Goal: Navigation & Orientation: Find specific page/section

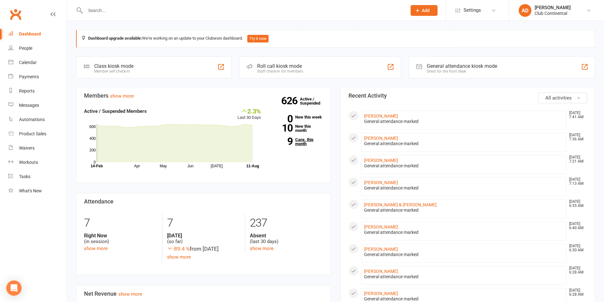
click at [306, 140] on link "9 Canx. this month" at bounding box center [296, 142] width 53 height 8
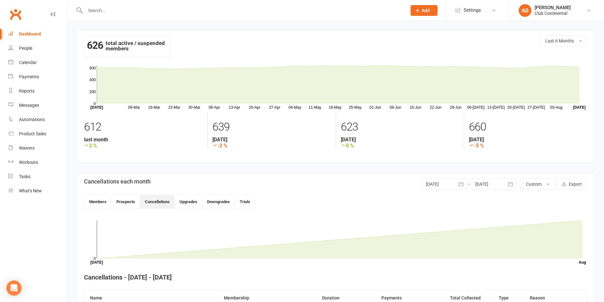
click at [36, 32] on div "Dashboard" at bounding box center [30, 33] width 22 height 5
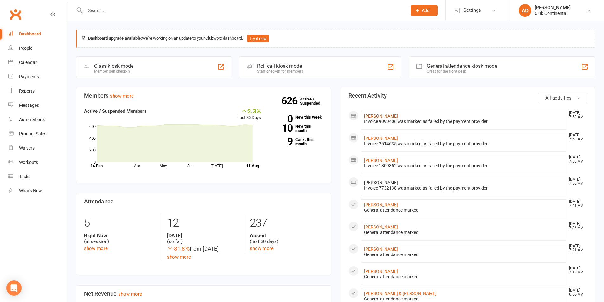
click at [379, 116] on link "Ben Waters" at bounding box center [381, 116] width 34 height 5
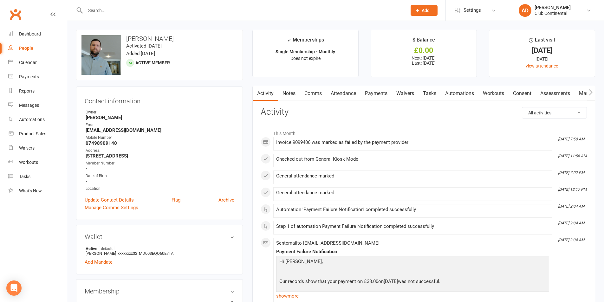
click at [380, 92] on link "Payments" at bounding box center [375, 93] width 31 height 15
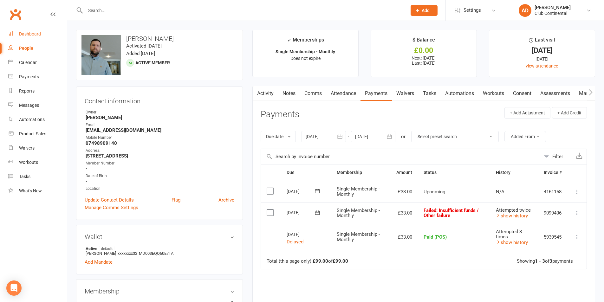
click at [35, 33] on div "Dashboard" at bounding box center [30, 33] width 22 height 5
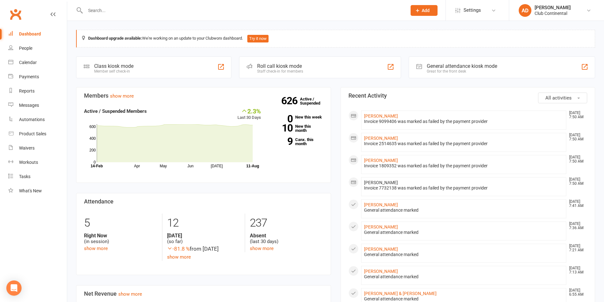
click at [330, 83] on div "Dashboard upgrade available: We're working on an update to your Clubworx dashbo…" at bounding box center [335, 298] width 537 height 555
